Goal: Find specific page/section: Find specific page/section

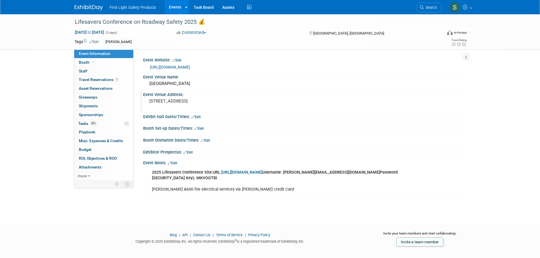
drag, startPoint x: 213, startPoint y: 101, endPoint x: 184, endPoint y: 103, distance: 29.5
click at [184, 103] on pre "300 E Ocean Blvd, Long Beach, CA 90802" at bounding box center [210, 101] width 122 height 5
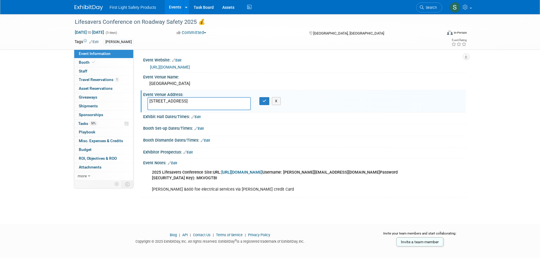
click at [208, 103] on textarea "300 E Ocean Blvd, Long Beach, CA 90802" at bounding box center [198, 103] width 103 height 13
drag, startPoint x: 213, startPoint y: 101, endPoint x: 184, endPoint y: 103, distance: 28.9
click at [184, 103] on textarea "300 E Ocean Blvd, Long Beach, CA 90802" at bounding box center [198, 103] width 103 height 13
click at [92, 63] on icon at bounding box center [93, 62] width 3 height 3
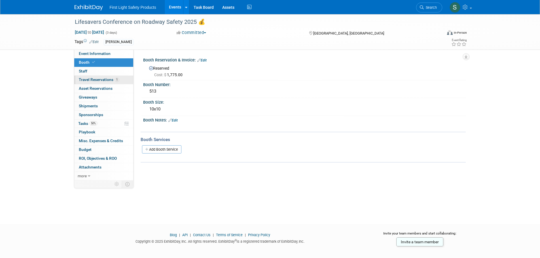
drag, startPoint x: 104, startPoint y: 73, endPoint x: 104, endPoint y: 79, distance: 5.7
click at [104, 73] on link "0 Staff 0" at bounding box center [103, 71] width 59 height 8
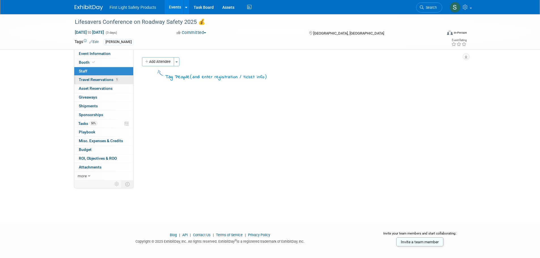
click at [103, 80] on span "Travel Reservations 1" at bounding box center [99, 79] width 40 height 5
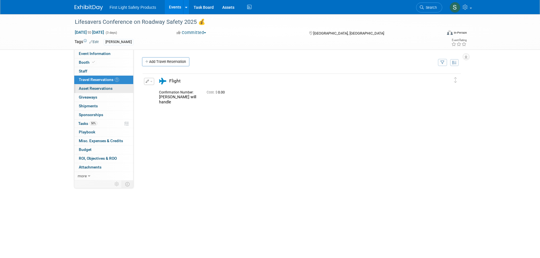
click at [105, 87] on span "Asset Reservations 0" at bounding box center [96, 88] width 34 height 5
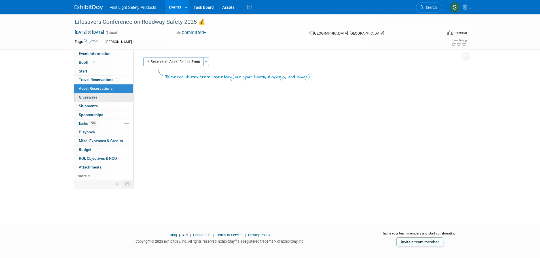
click at [101, 100] on link "0 Giveaways 0" at bounding box center [103, 97] width 59 height 8
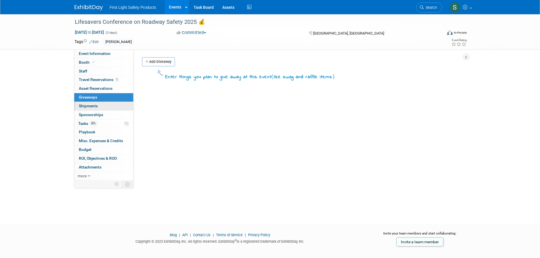
click at [100, 108] on link "0 Shipments 0" at bounding box center [103, 106] width 59 height 8
click at [102, 117] on span "Sponsorships 0" at bounding box center [91, 114] width 24 height 5
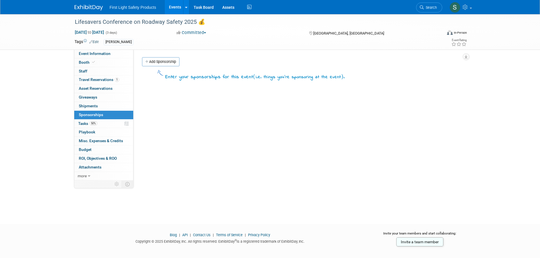
click at [429, 8] on span "Search" at bounding box center [429, 7] width 13 height 4
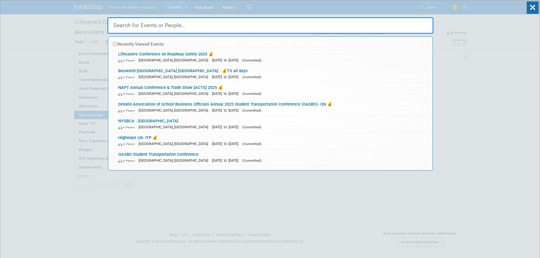
paste input "Work Truck Week 2025"
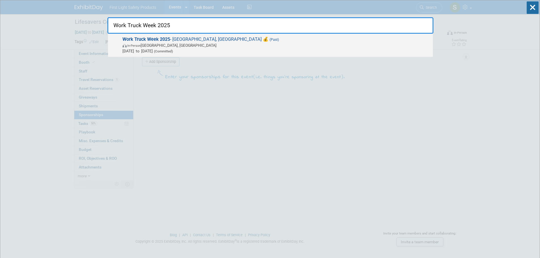
type input "Work Truck Week 2025"
click at [199, 45] on span "In-Person Indianapolis, IN" at bounding box center [275, 45] width 307 height 6
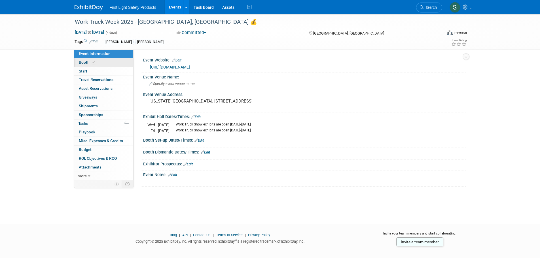
click at [101, 67] on link "Booth" at bounding box center [103, 62] width 59 height 8
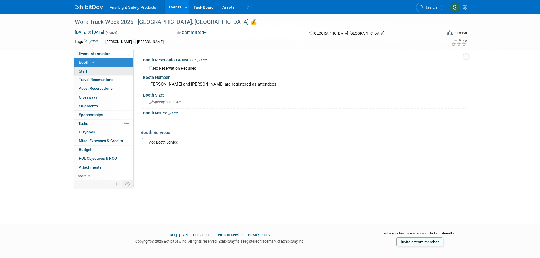
click at [103, 69] on link "0 Staff 0" at bounding box center [103, 71] width 59 height 8
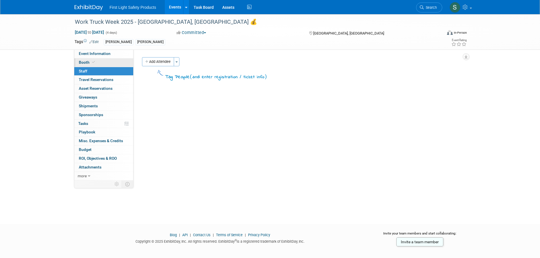
click at [104, 65] on link "Booth" at bounding box center [103, 62] width 59 height 8
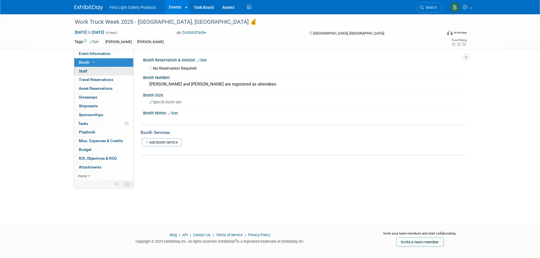
click at [101, 75] on link "0 Staff 0" at bounding box center [103, 71] width 59 height 8
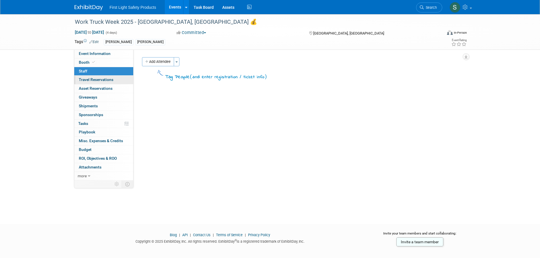
click at [103, 81] on span "Travel Reservations 0" at bounding box center [96, 79] width 35 height 5
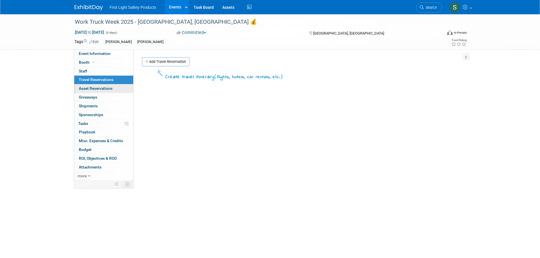
click at [105, 88] on span "Asset Reservations 0" at bounding box center [96, 88] width 34 height 5
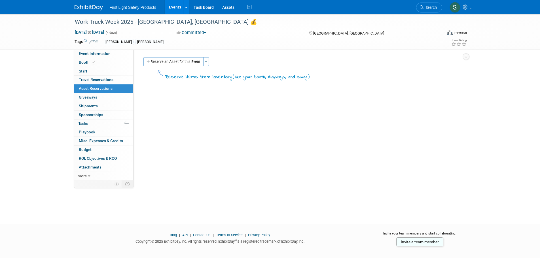
click at [104, 93] on link "0 Asset Reservations 0" at bounding box center [103, 88] width 59 height 8
click at [100, 103] on link "0 Shipments 0" at bounding box center [103, 106] width 59 height 8
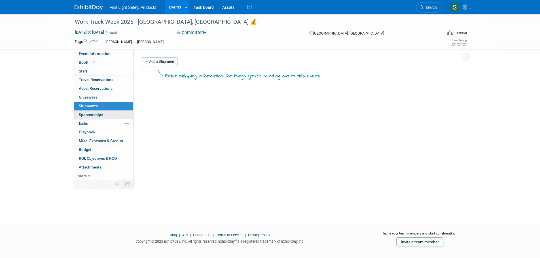
click at [101, 115] on span "Sponsorships 0" at bounding box center [91, 114] width 24 height 5
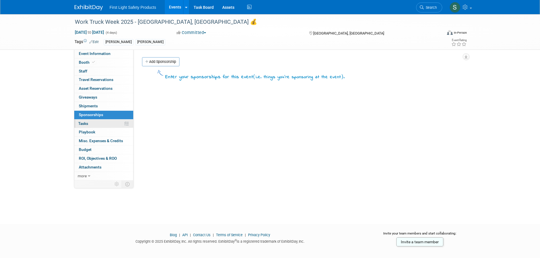
click at [100, 127] on link "0% Tasks 0%" at bounding box center [103, 124] width 59 height 8
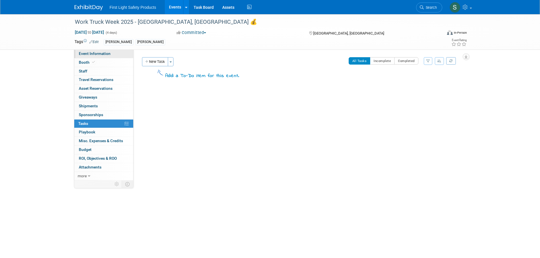
click at [96, 56] on link "Event Information" at bounding box center [103, 54] width 59 height 8
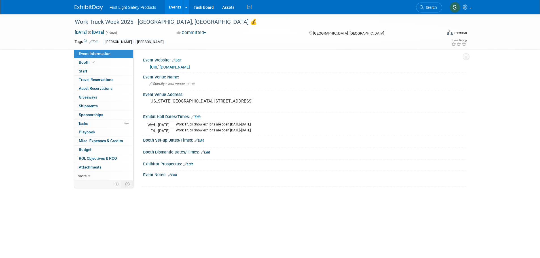
click at [427, 9] on span "Search" at bounding box center [429, 7] width 13 height 4
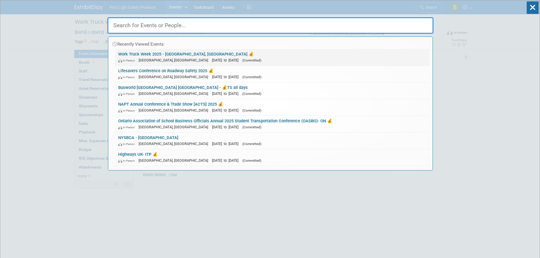
paste input "ATSSA 55th Annual Convention & Traffic Expo 2025"
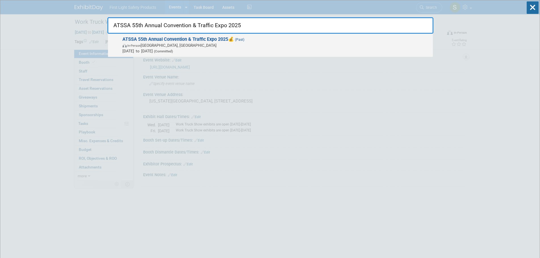
type input "ATSSA 55th Annual Convention & Traffic Expo 2025"
click at [177, 40] on strong "ATSSA 55th Annual Convention & Traffic Expo 2025" at bounding box center [175, 39] width 106 height 5
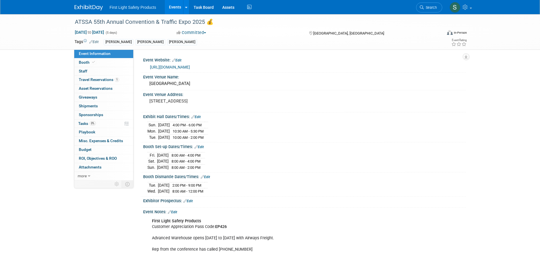
click at [101, 57] on link "Event Information" at bounding box center [103, 54] width 59 height 8
click at [101, 62] on link "Booth" at bounding box center [103, 62] width 59 height 8
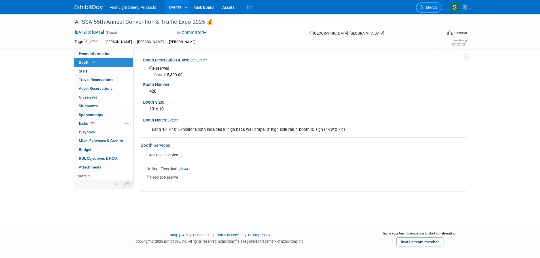
click at [431, 5] on link "Search" at bounding box center [429, 8] width 26 height 10
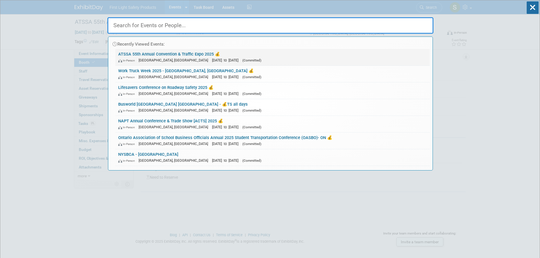
paste input "NSC Spring Safety Conference & Expo"
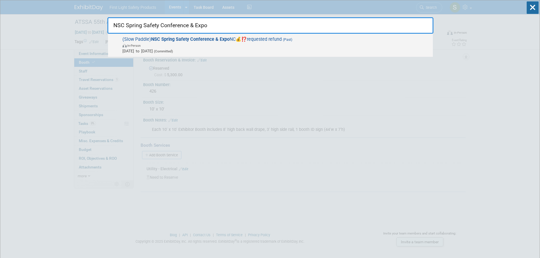
type input "NSC Spring Safety Conference & Expo"
click at [233, 45] on span "In-Person" at bounding box center [275, 45] width 307 height 6
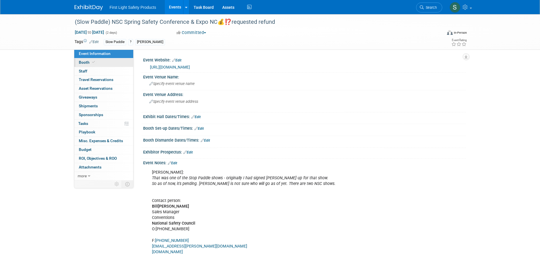
click at [105, 63] on link "Booth" at bounding box center [103, 62] width 59 height 8
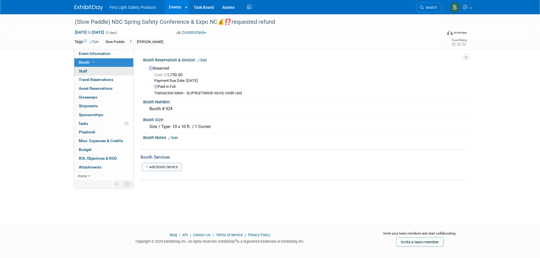
click at [99, 75] on link "0 Staff 0" at bounding box center [103, 71] width 59 height 8
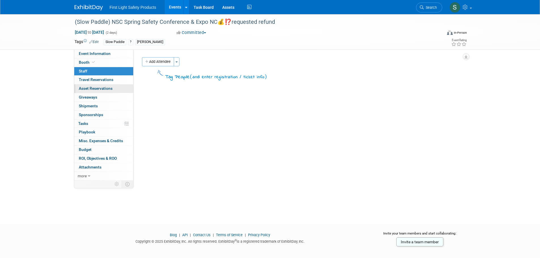
click at [98, 85] on link "0 Asset Reservations 0" at bounding box center [103, 88] width 59 height 8
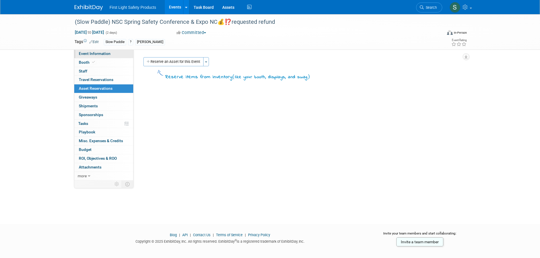
click at [99, 55] on span "Event Information" at bounding box center [95, 53] width 32 height 5
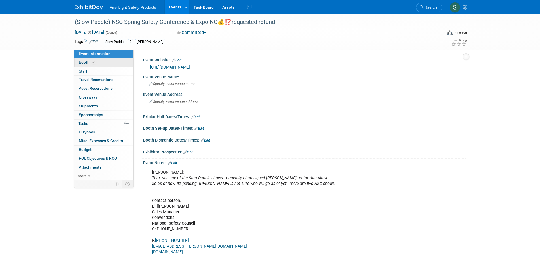
click at [97, 60] on link "Booth" at bounding box center [103, 62] width 59 height 8
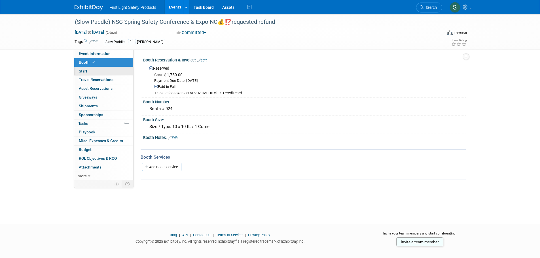
click at [104, 71] on link "0 Staff 0" at bounding box center [103, 71] width 59 height 8
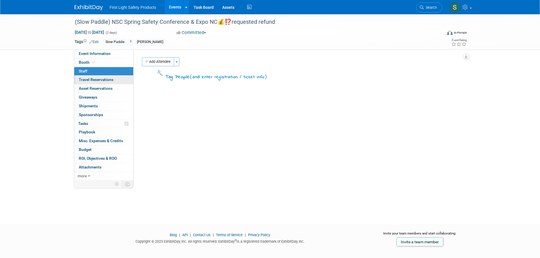
click at [106, 81] on span "Travel Reservations 0" at bounding box center [96, 79] width 35 height 5
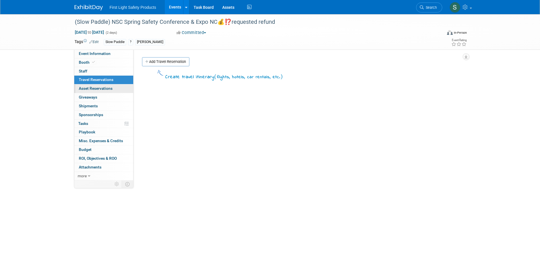
click at [107, 86] on link "0 Asset Reservations 0" at bounding box center [103, 88] width 59 height 8
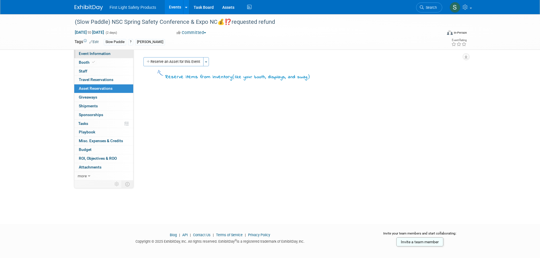
click at [106, 55] on span "Event Information" at bounding box center [95, 53] width 32 height 5
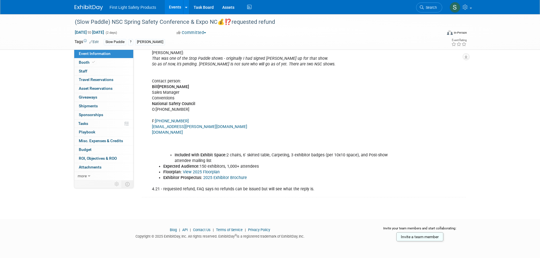
scroll to position [120, 0]
click at [432, 5] on link "Search" at bounding box center [429, 8] width 26 height 10
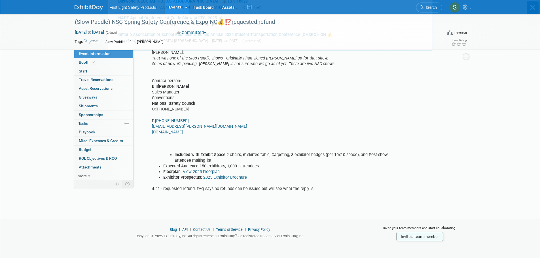
scroll to position [0, 0]
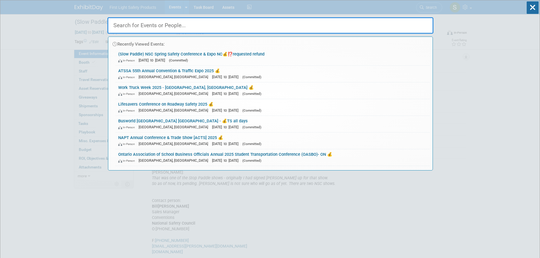
paste input "Traffex UK"
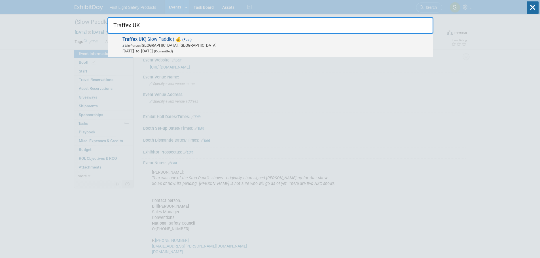
type input "Traffex UK"
click at [173, 50] on span "(Committed)" at bounding box center [163, 51] width 20 height 4
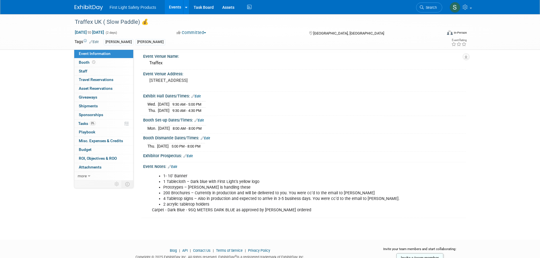
scroll to position [41, 0]
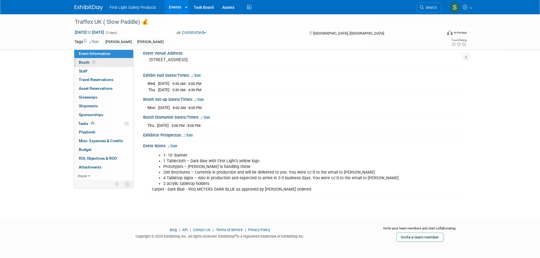
click at [107, 65] on link "Booth" at bounding box center [103, 62] width 59 height 8
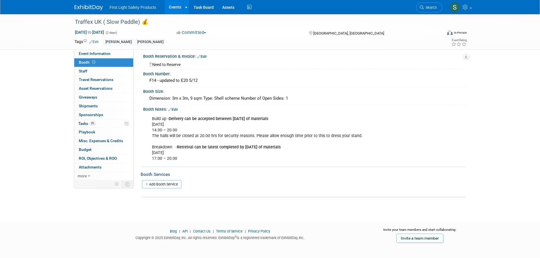
scroll to position [0, 0]
